Goal: Information Seeking & Learning: Check status

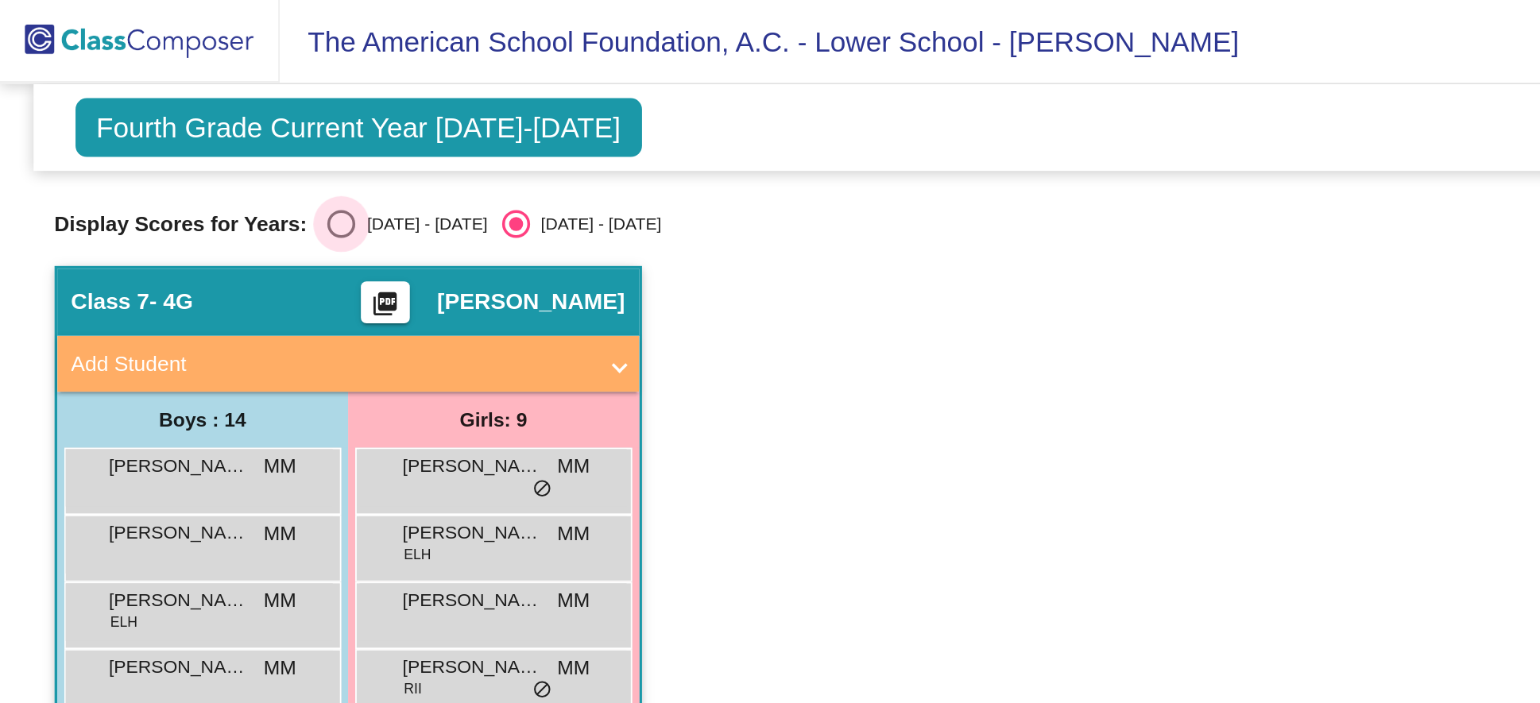
click at [195, 130] on div "Select an option" at bounding box center [194, 127] width 16 height 16
click at [194, 135] on input "[DATE] - [DATE]" at bounding box center [193, 135] width 1 height 1
radio input "true"
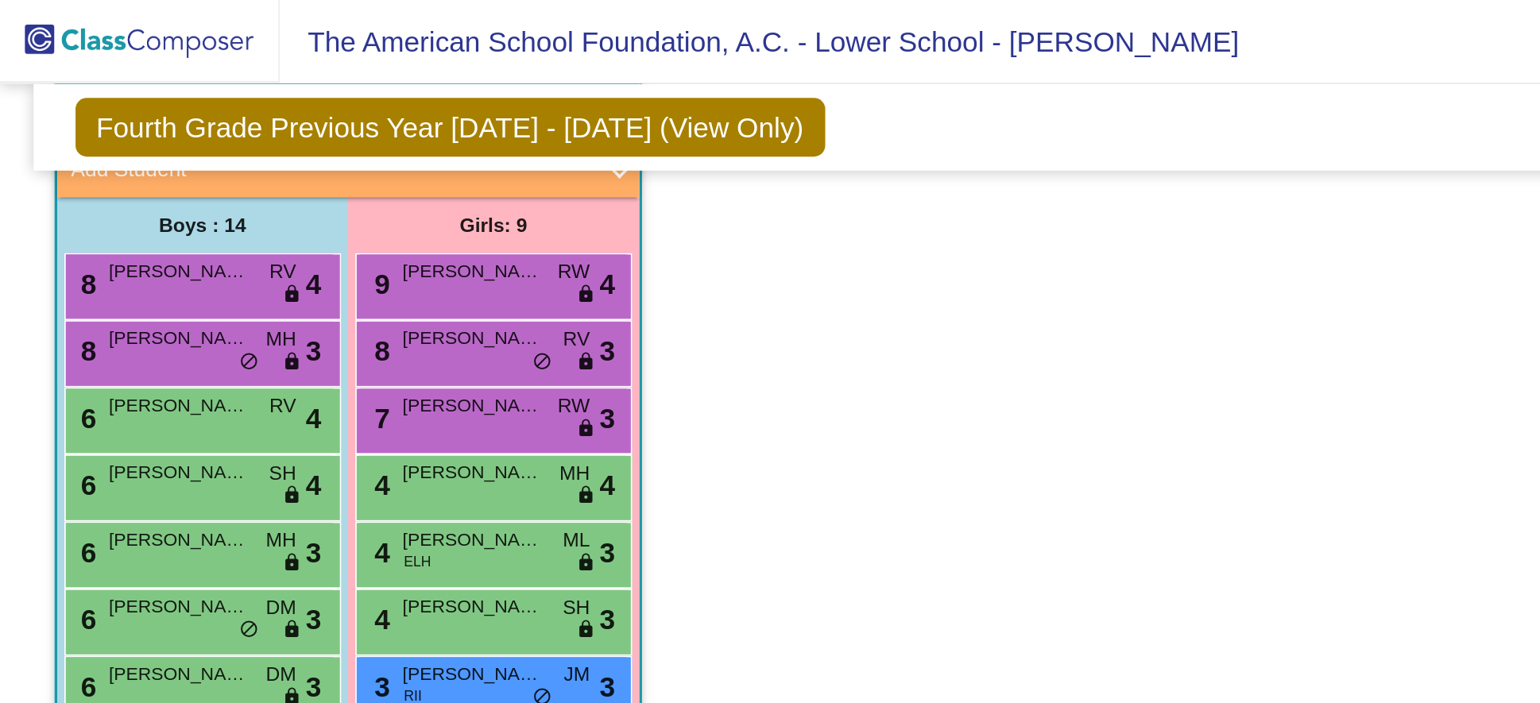
scroll to position [110, 0]
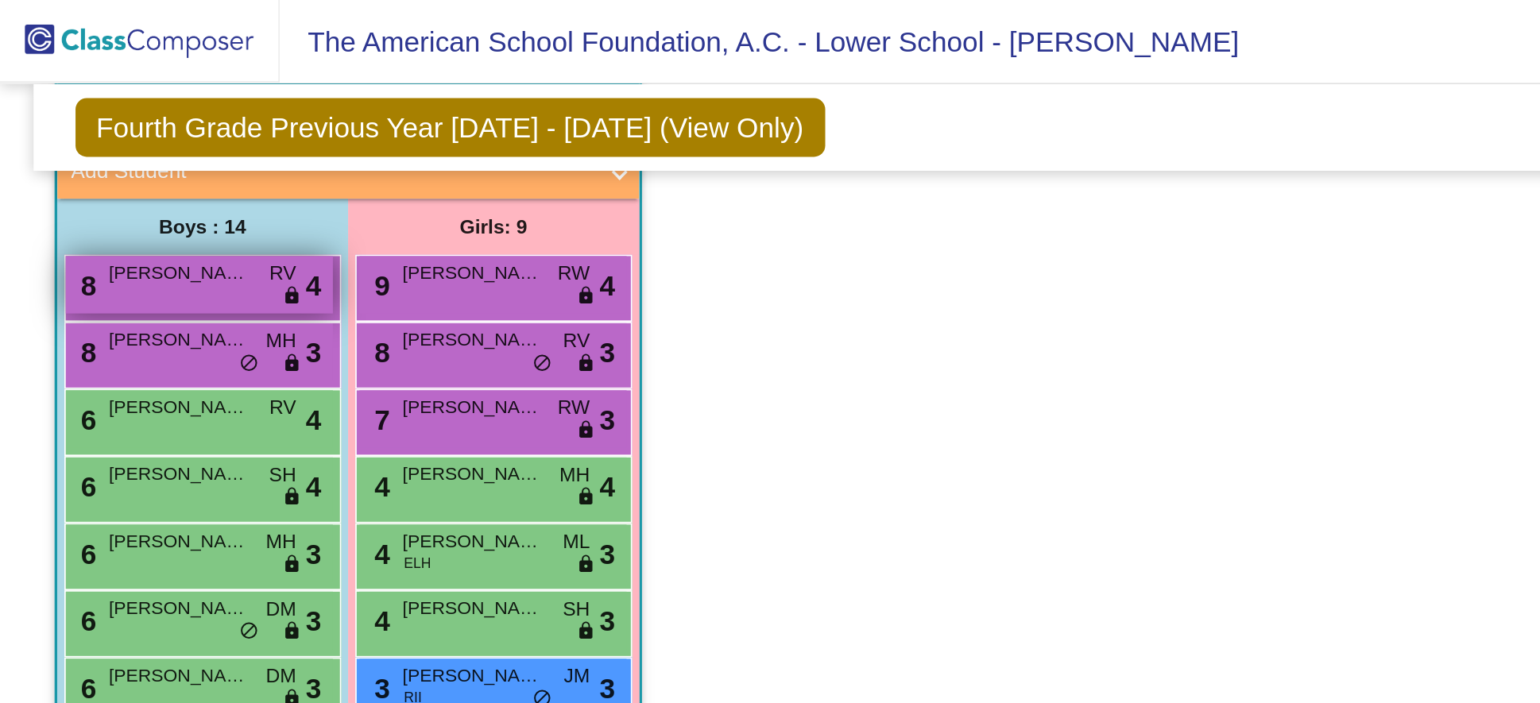
click at [101, 162] on span "[PERSON_NAME]" at bounding box center [101, 155] width 79 height 16
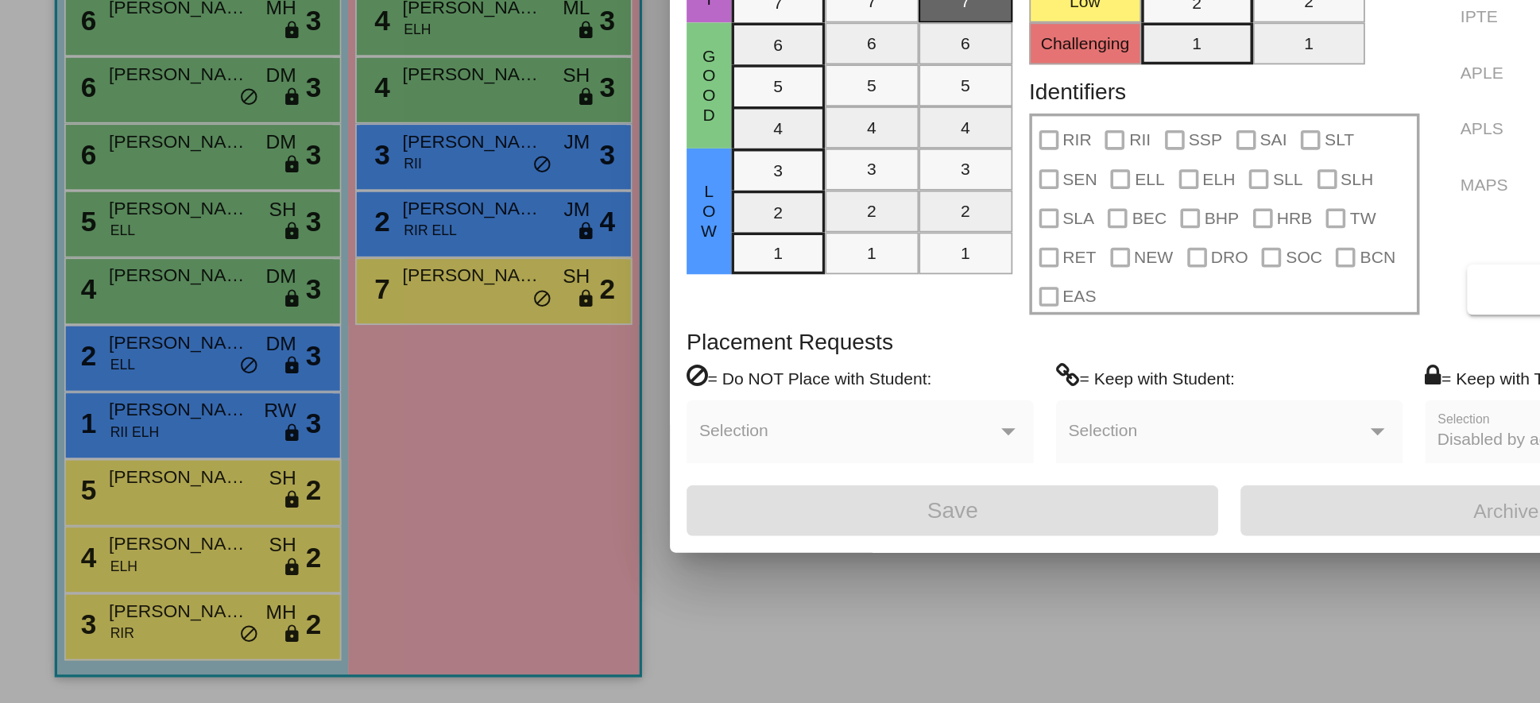
scroll to position [0, 0]
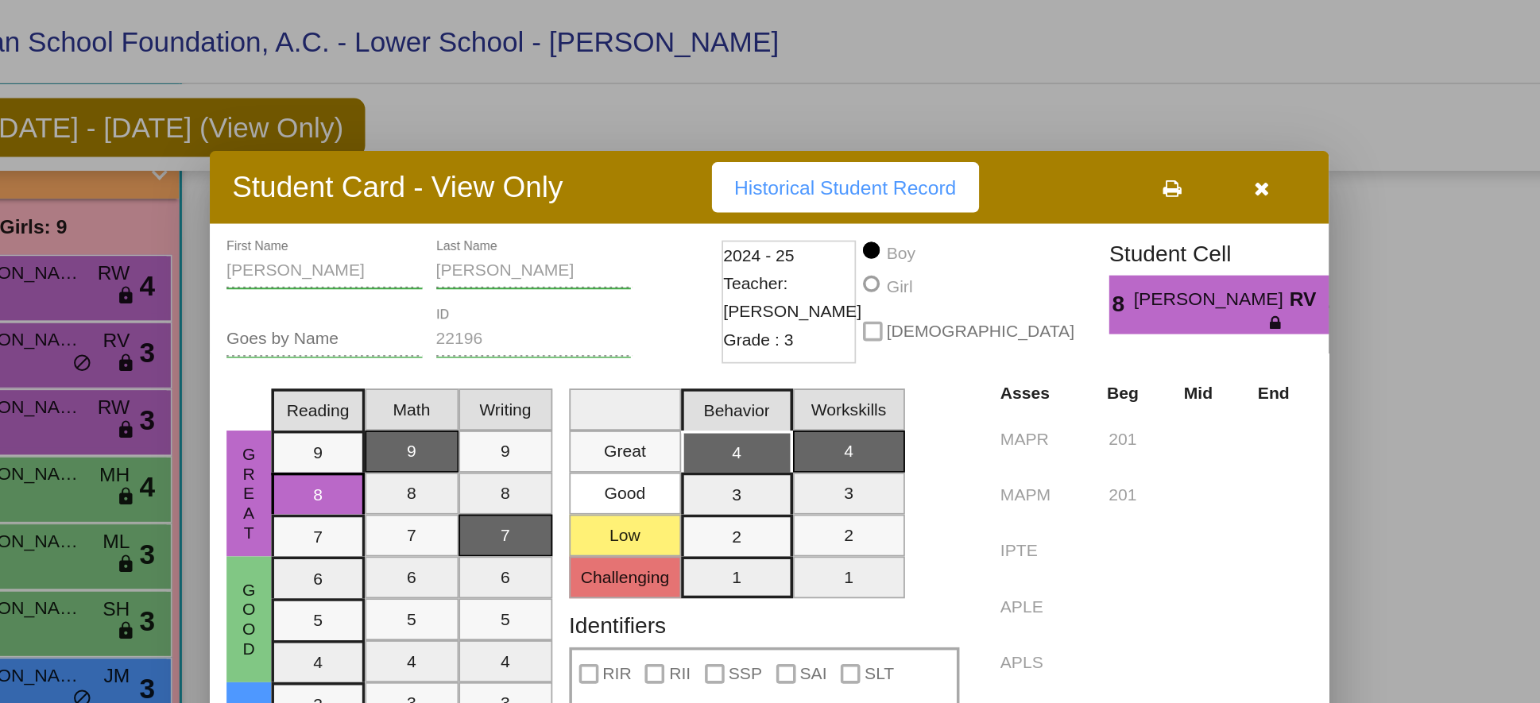
click at [977, 104] on icon "button" at bounding box center [978, 107] width 9 height 11
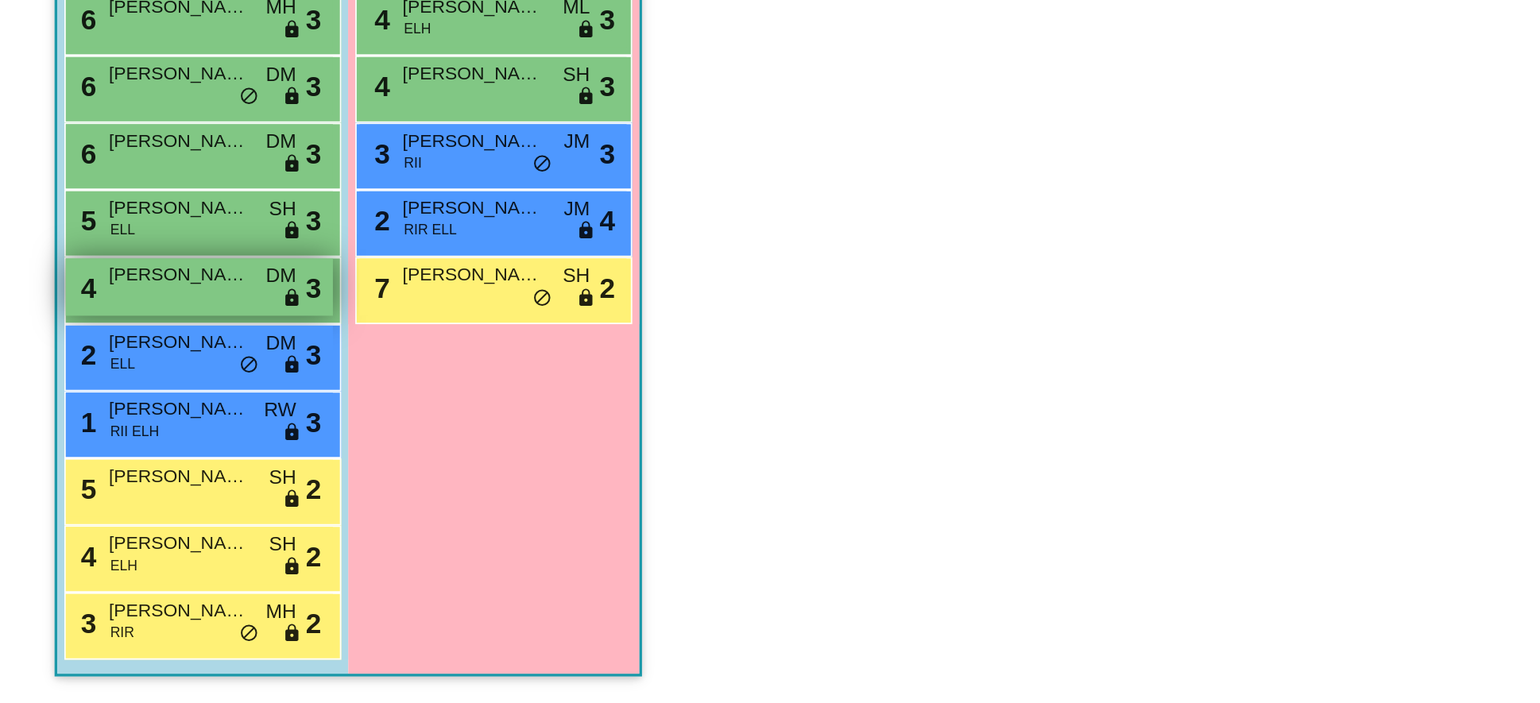
click at [70, 470] on div "4 [PERSON_NAME] DM lock do_not_disturb_alt 3" at bounding box center [113, 466] width 152 height 33
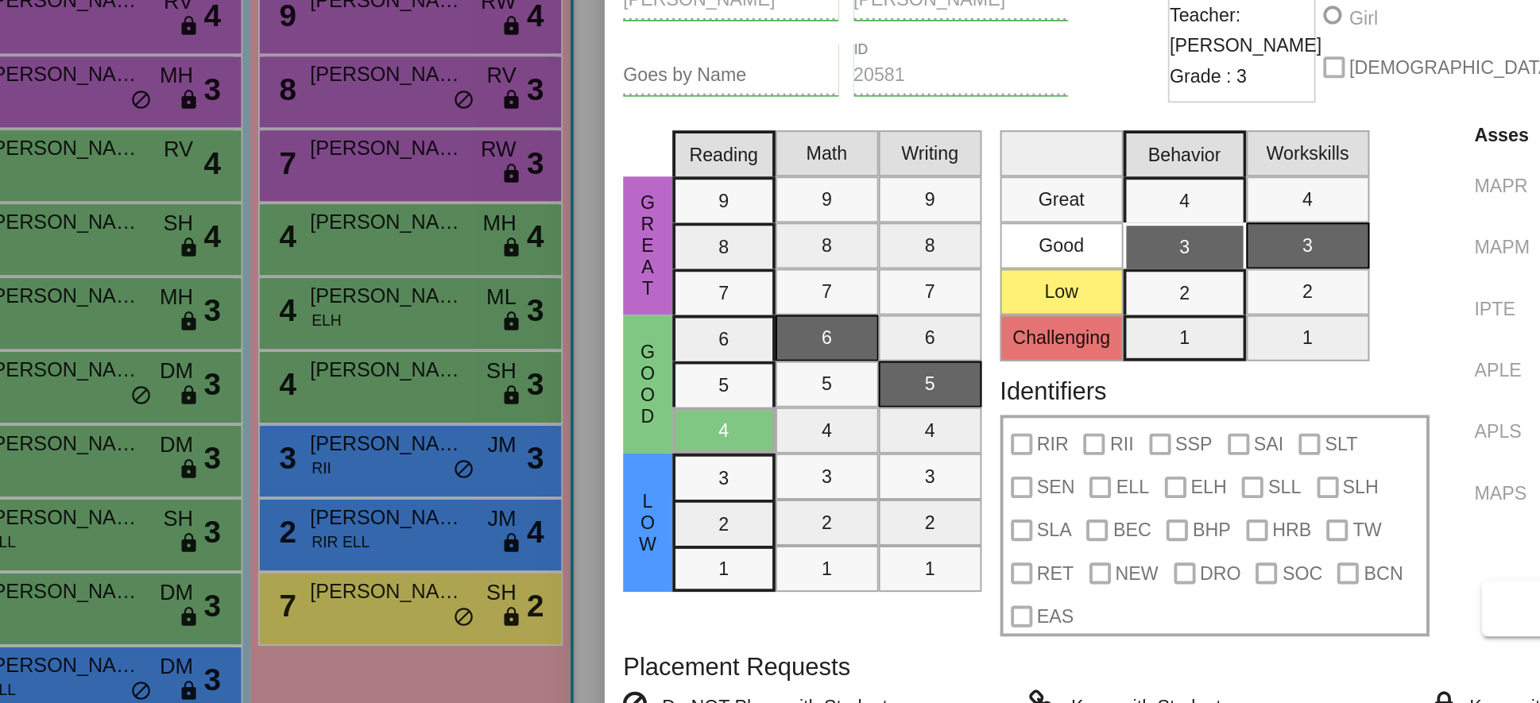
click at [494, 332] on mat-selection-list "Math 9 8 7 6 5 4 3 2 1" at bounding box center [495, 349] width 53 height 268
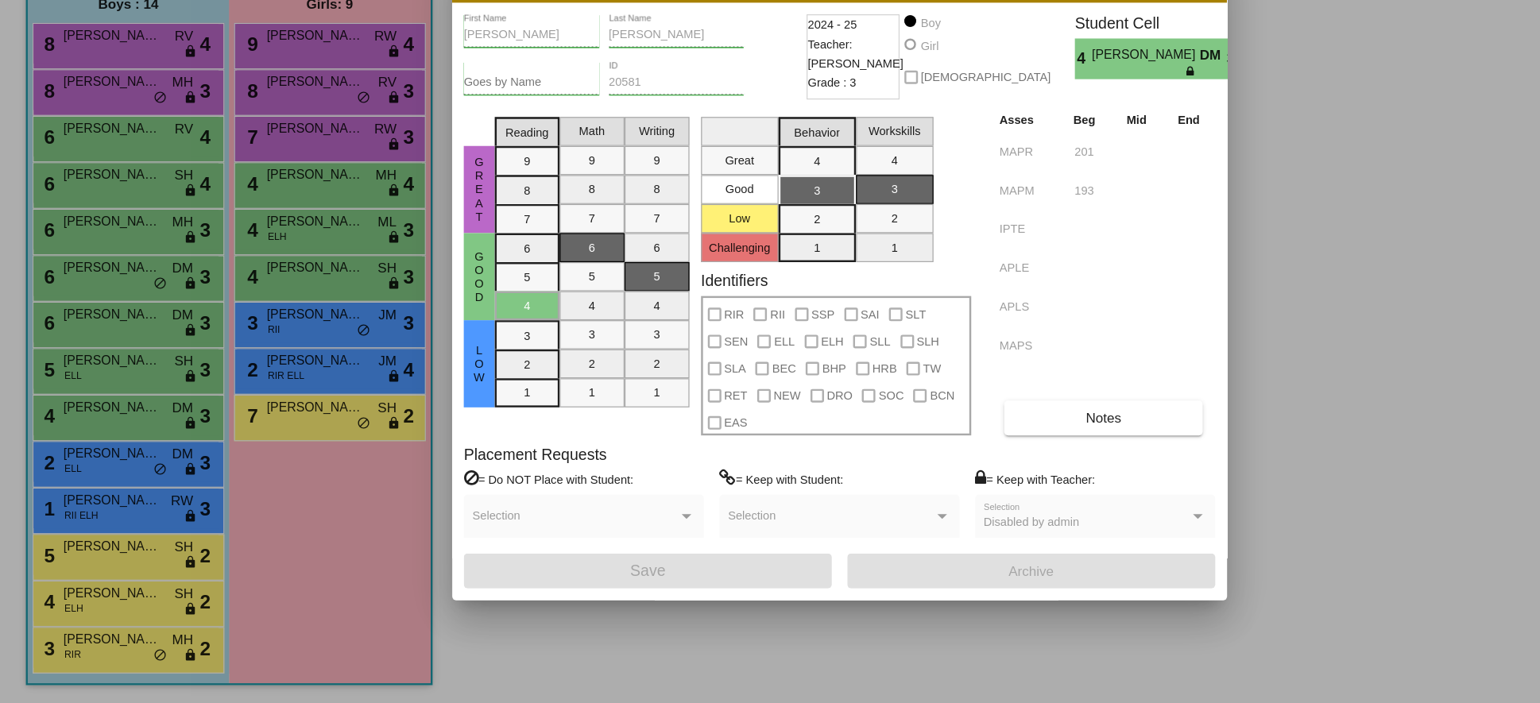
click at [91, 602] on div at bounding box center [770, 351] width 1540 height 703
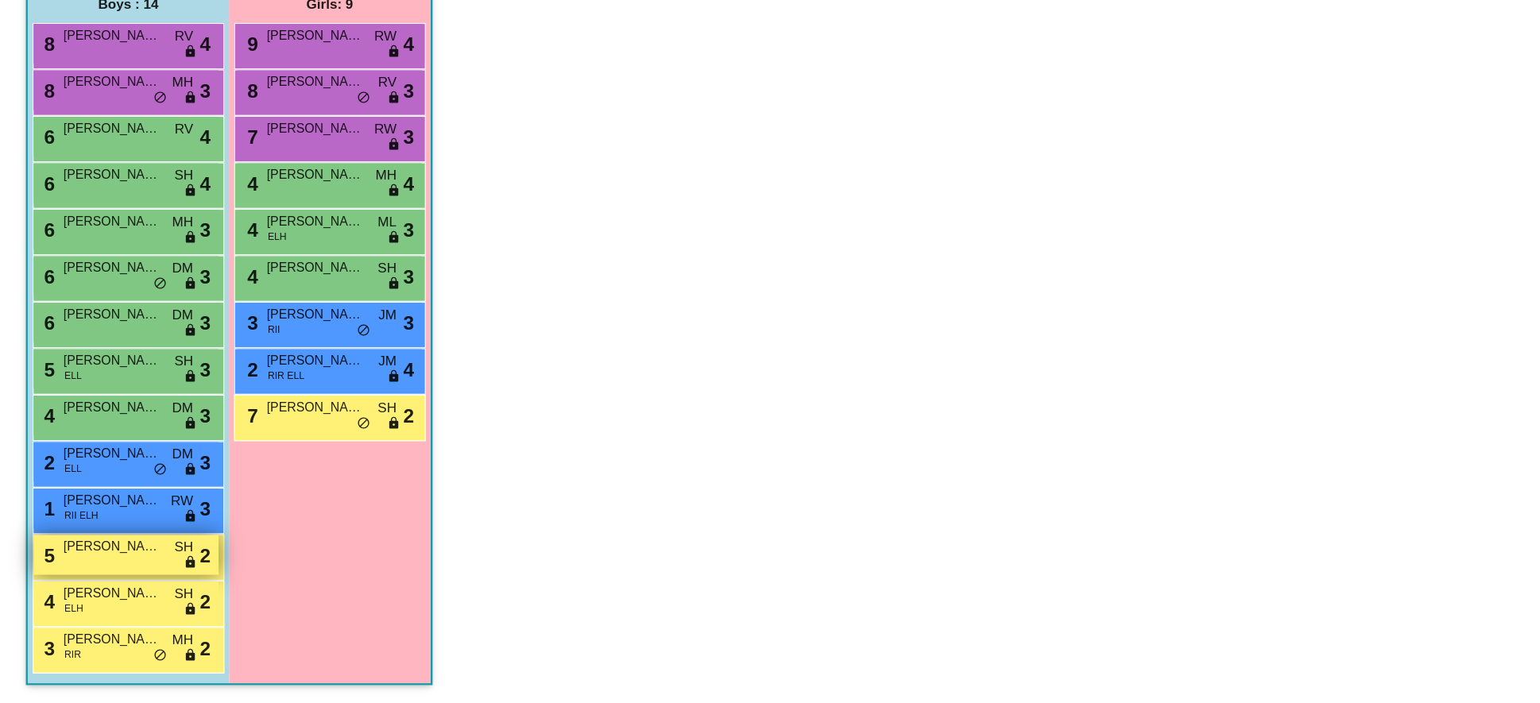
click at [98, 582] on div "5 [PERSON_NAME] [PERSON_NAME] lock do_not_disturb_alt 2" at bounding box center [113, 580] width 152 height 33
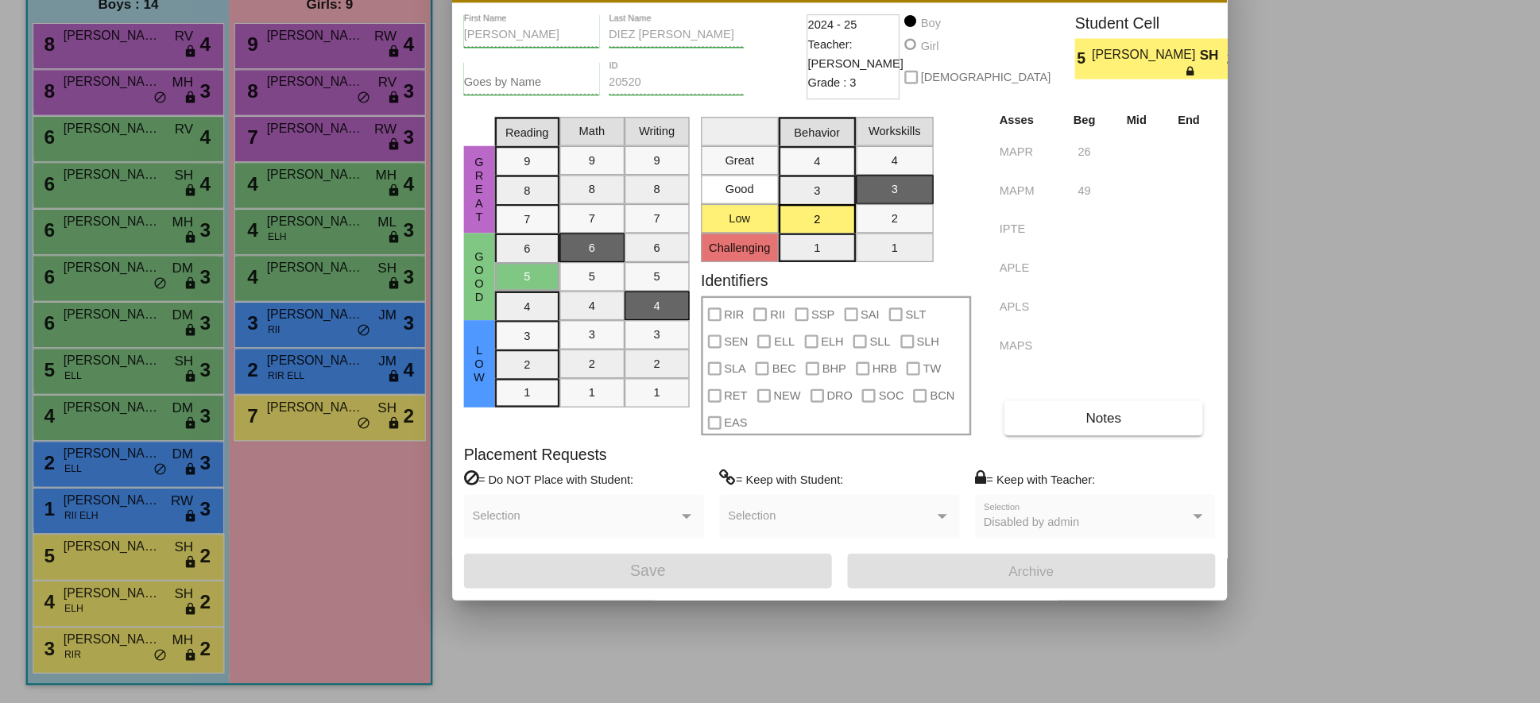
click at [906, 172] on span "[PERSON_NAME]" at bounding box center [950, 170] width 88 height 17
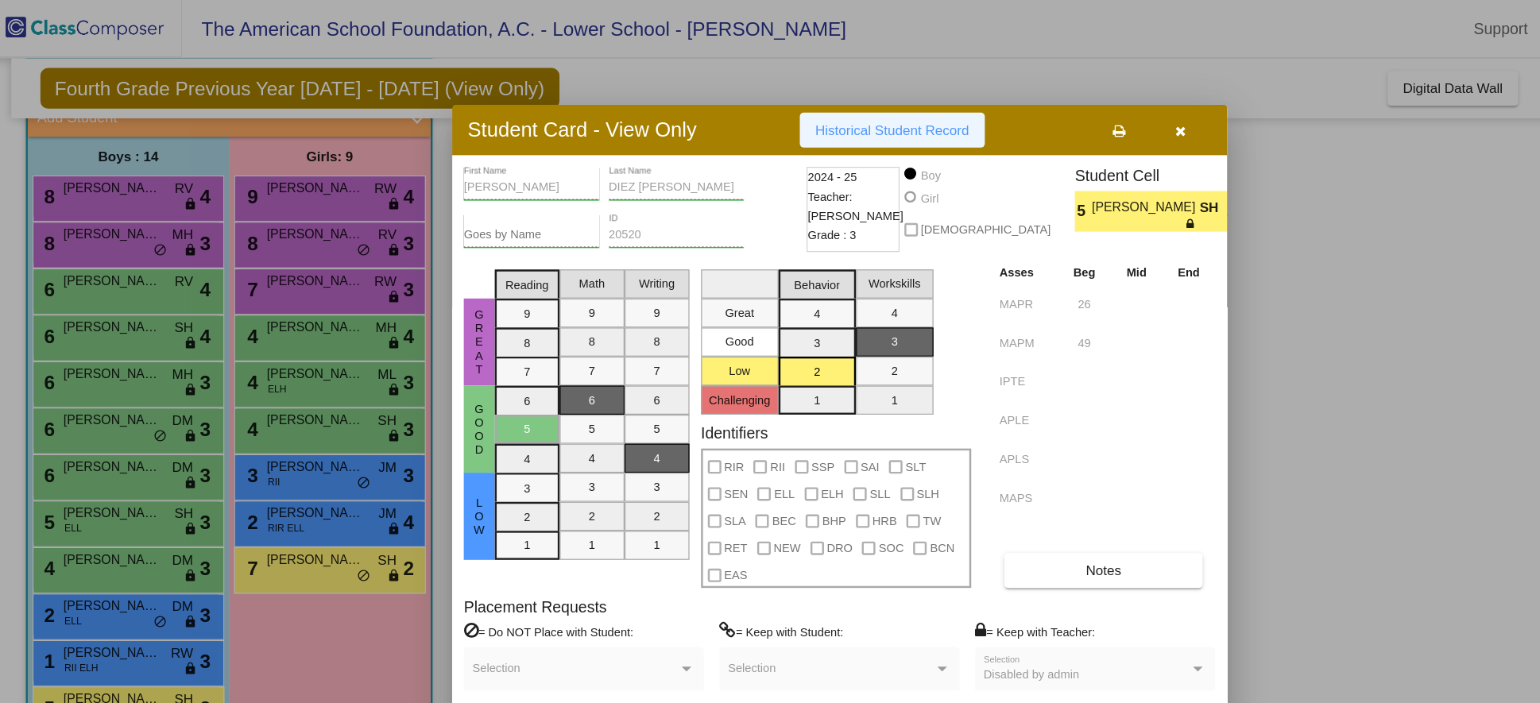
click at [761, 100] on span "Historical Student Record" at bounding box center [742, 106] width 126 height 13
click at [976, 106] on icon "button" at bounding box center [978, 107] width 9 height 11
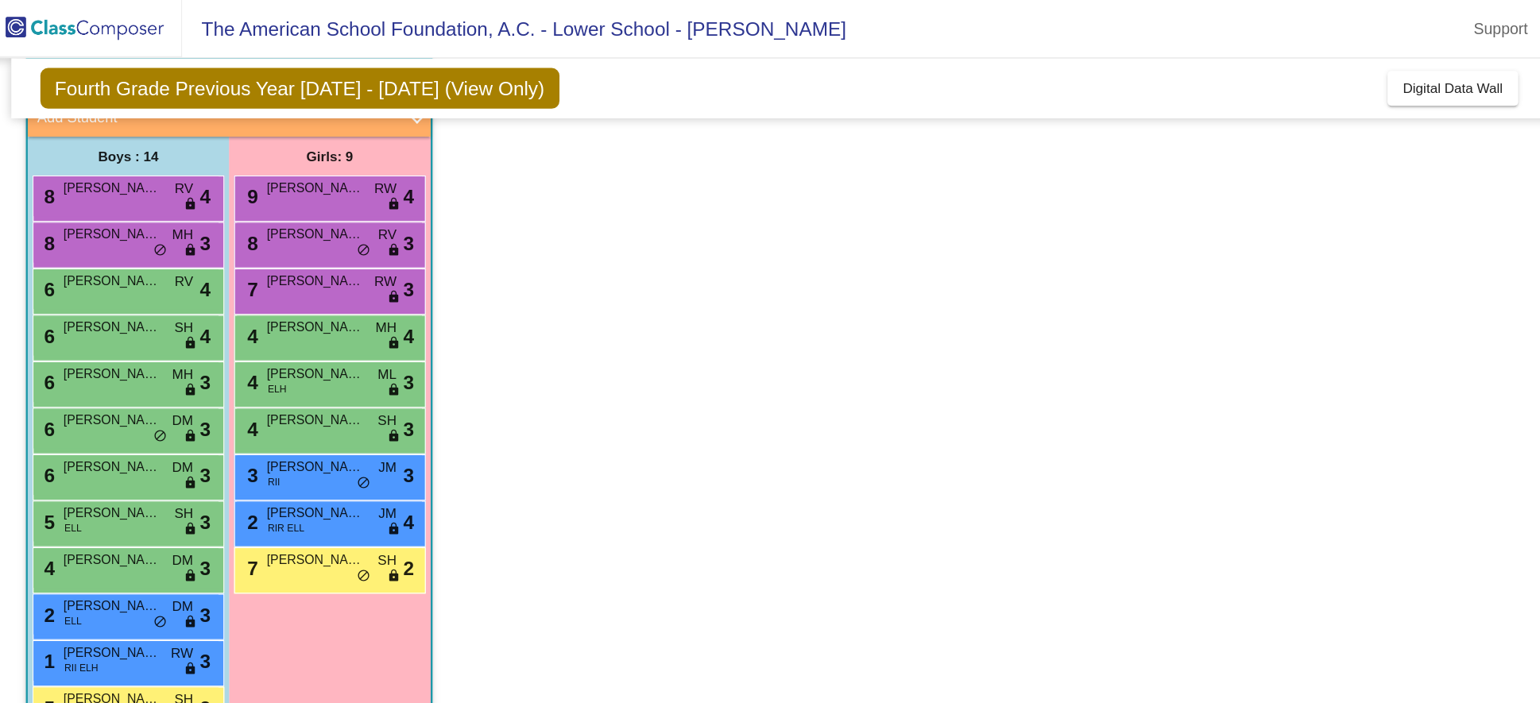
click at [716, 150] on app-classroom "Class 7 - 4G picture_as_pdf [PERSON_NAME] Add Student First Name Last Name Stud…" at bounding box center [770, 372] width 1478 height 663
